Goal: Task Accomplishment & Management: Use online tool/utility

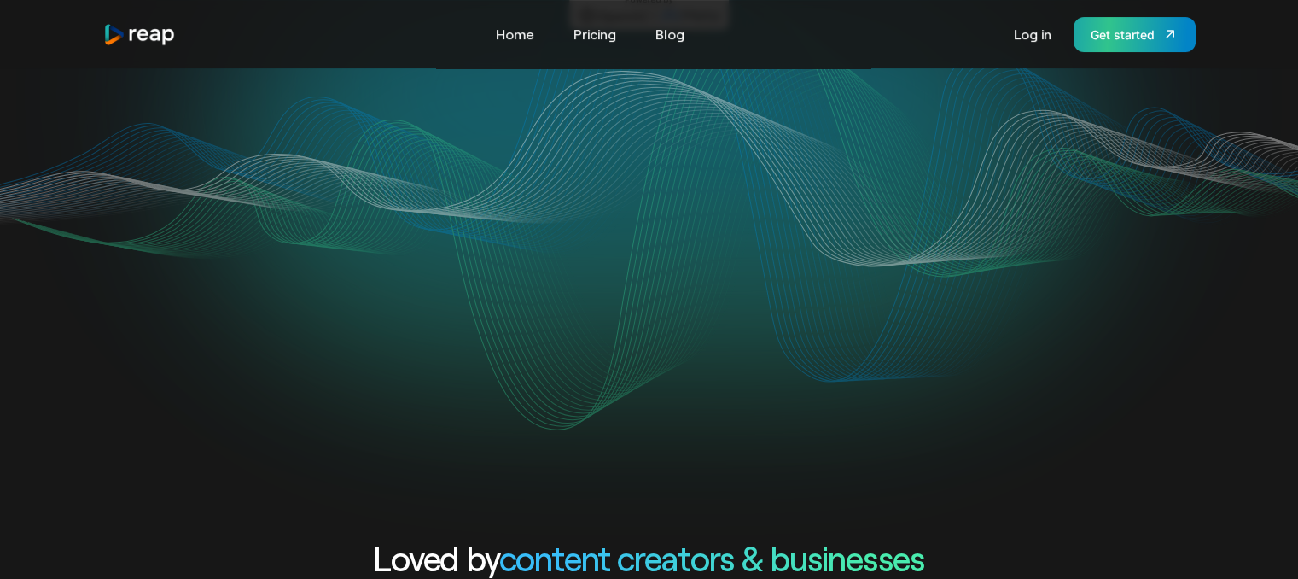
drag, startPoint x: 0, startPoint y: 0, endPoint x: 1120, endPoint y: 47, distance: 1120.9
click at [1120, 47] on link "Get started" at bounding box center [1135, 34] width 122 height 35
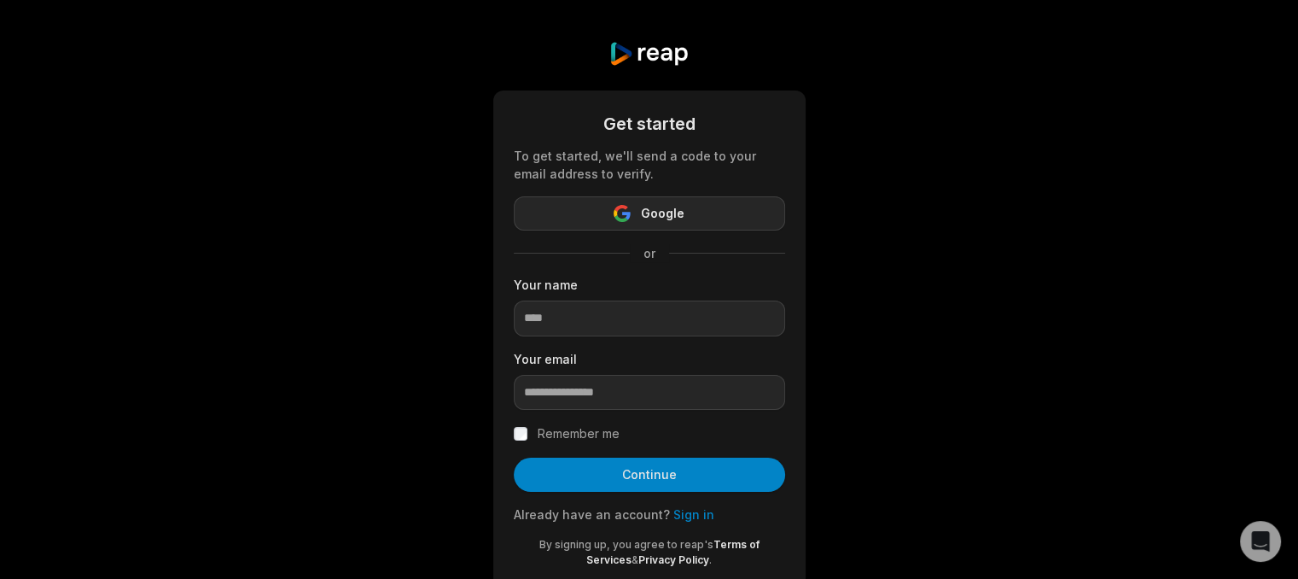
click at [638, 210] on button "Google" at bounding box center [649, 213] width 271 height 34
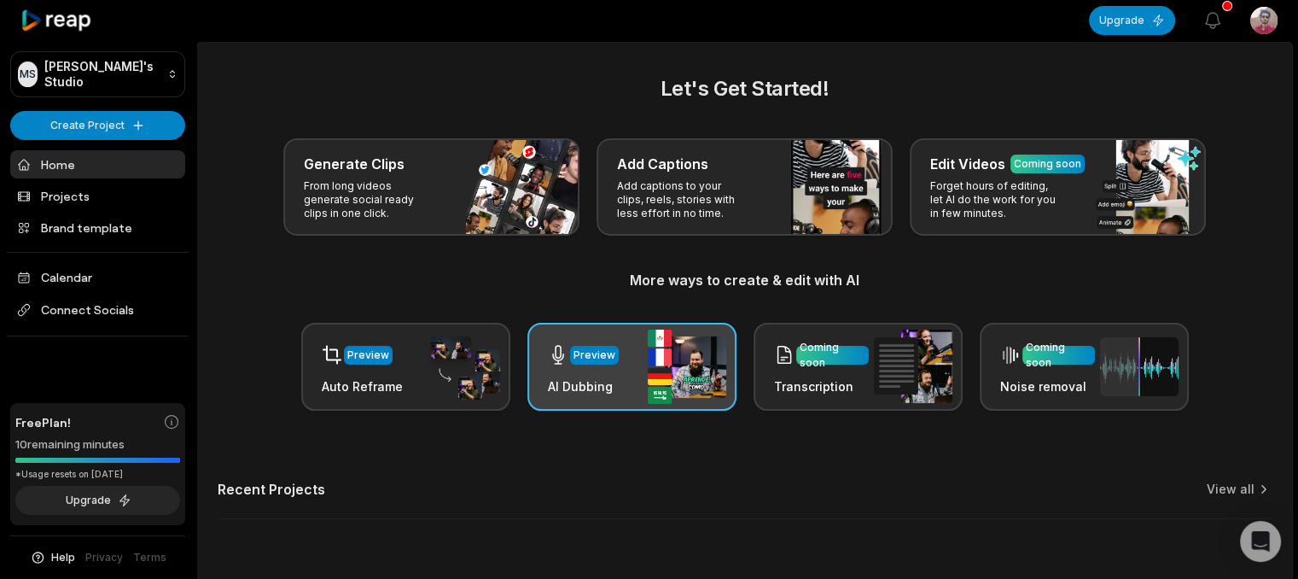
click at [608, 361] on div "Preview" at bounding box center [595, 354] width 42 height 15
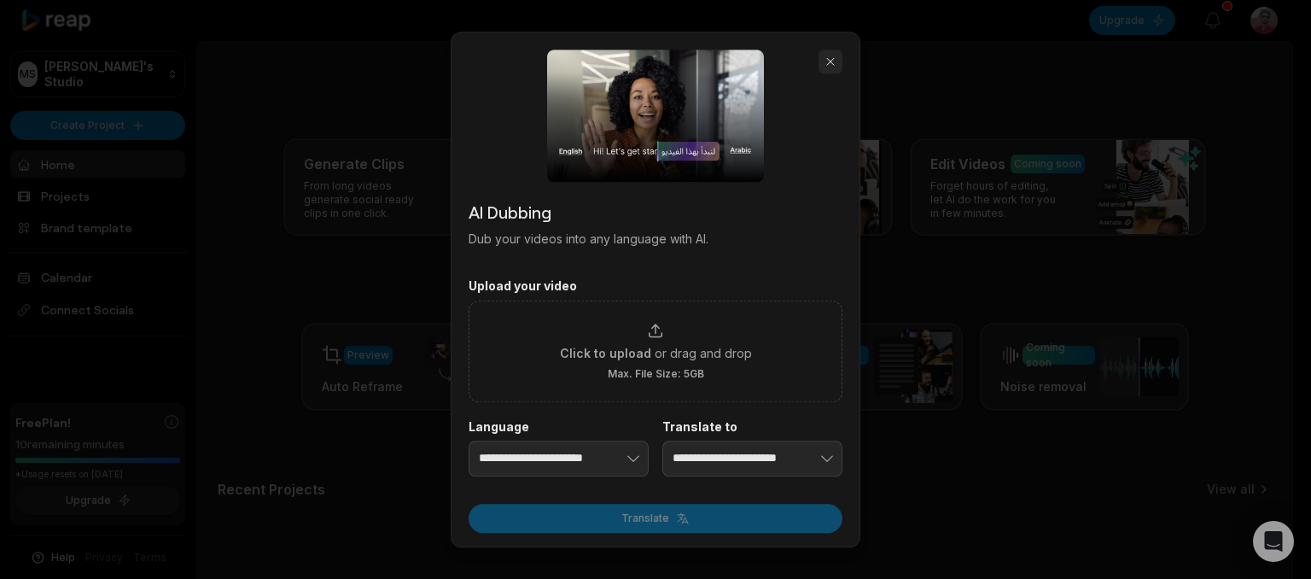
click at [835, 59] on button "button" at bounding box center [831, 62] width 24 height 24
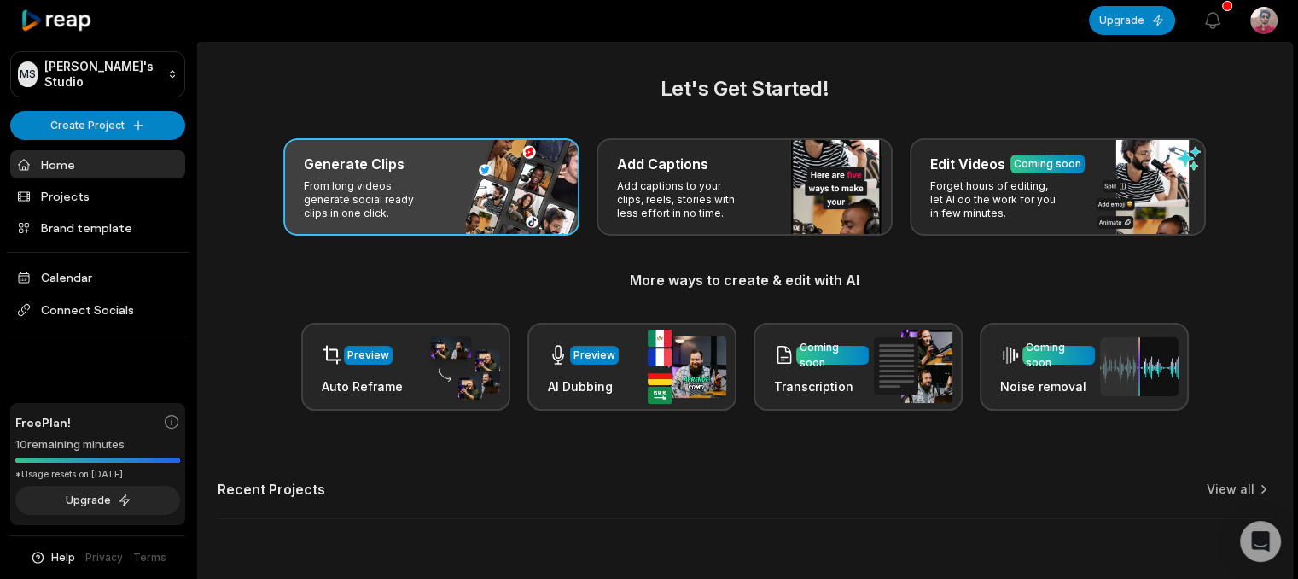
click at [469, 196] on div "Generate Clips From long videos generate social ready clips in one click." at bounding box center [431, 186] width 296 height 97
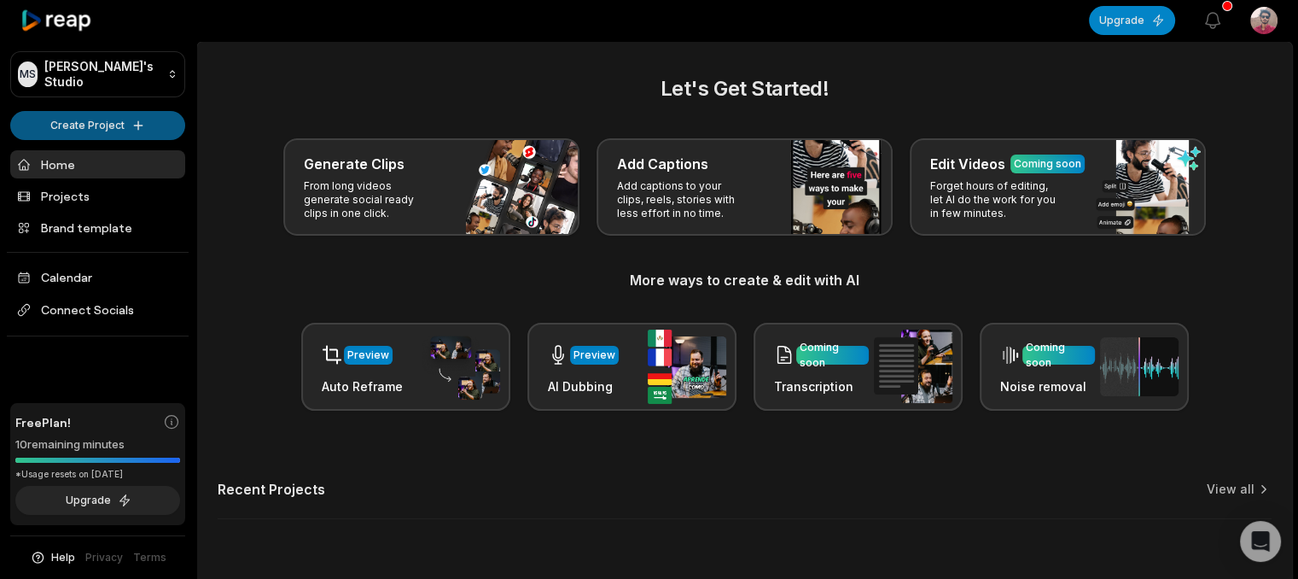
scroll to position [49, 0]
